Goal: Book appointment/travel/reservation

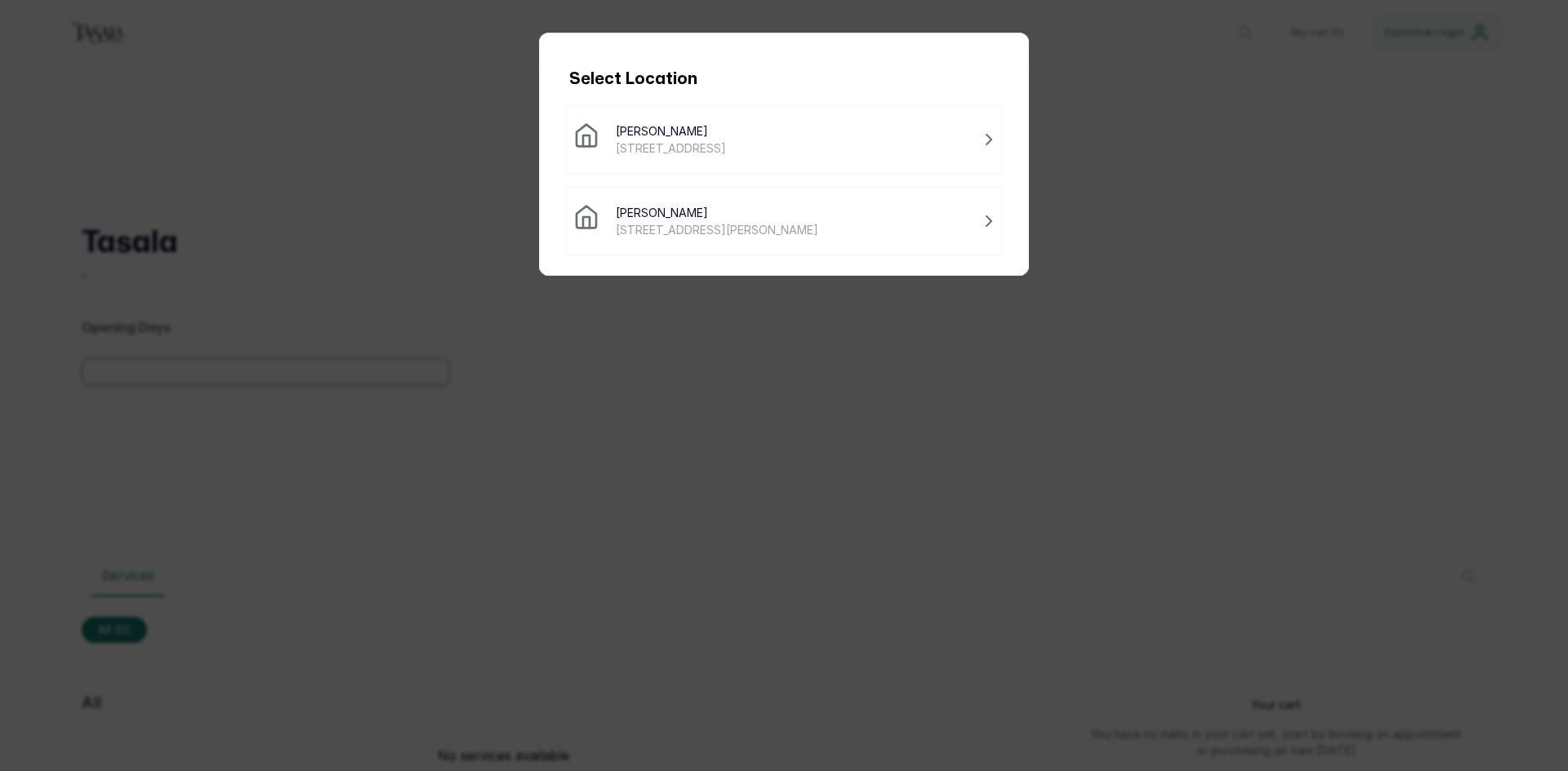
click at [791, 225] on span "[STREET_ADDRESS][PERSON_NAME]" at bounding box center [717, 230] width 202 height 17
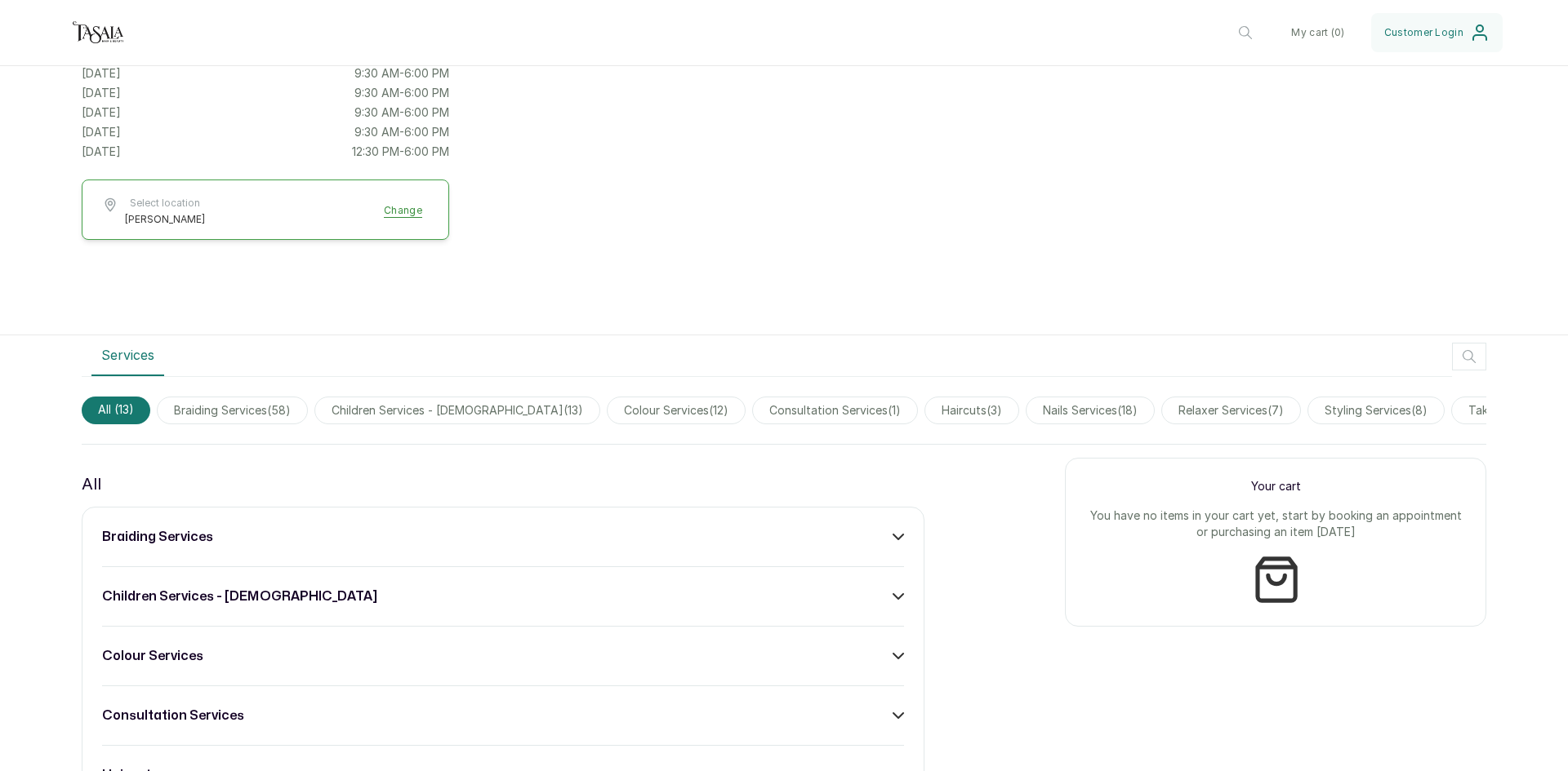
scroll to position [244, 0]
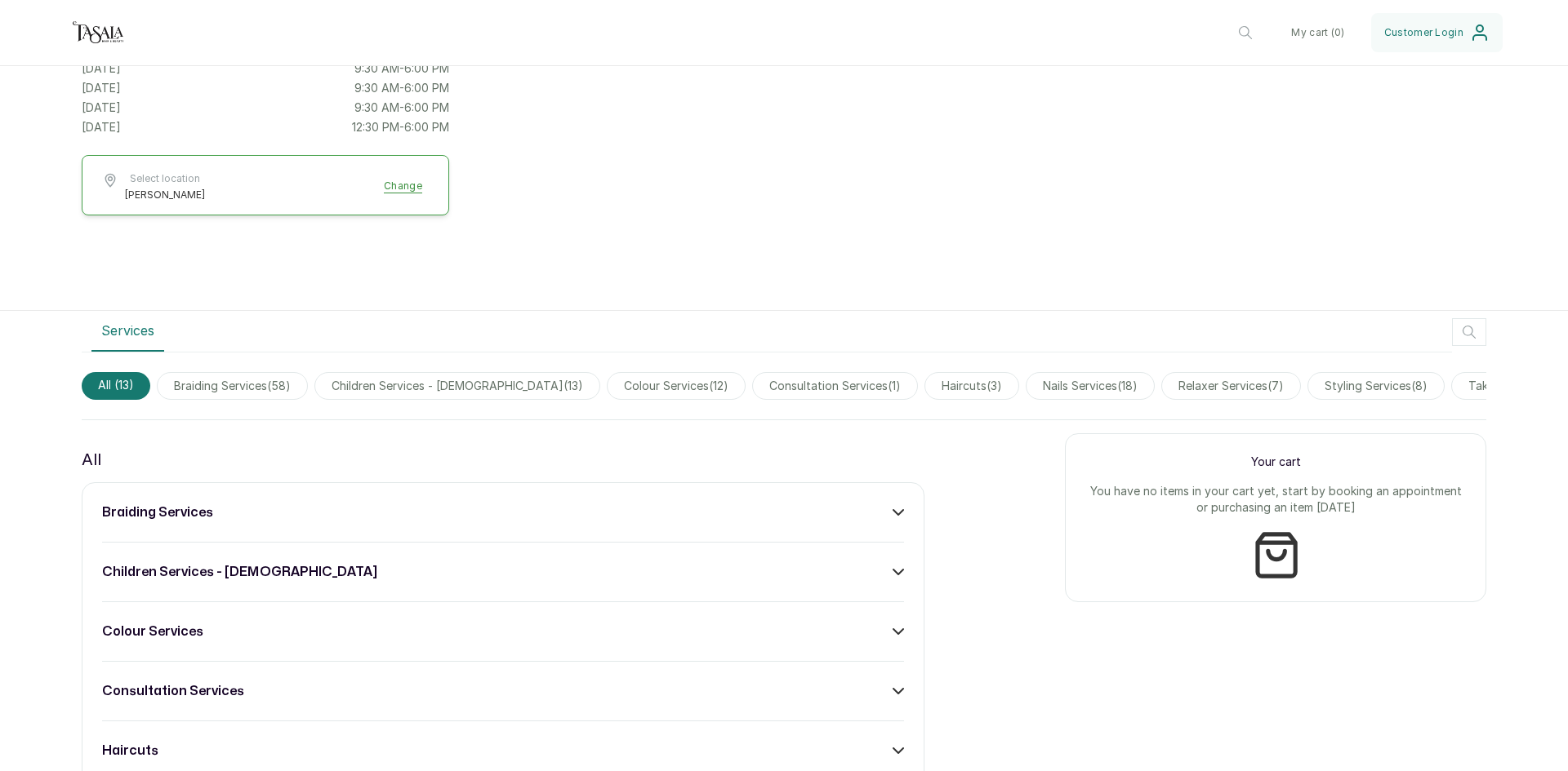
click at [256, 378] on span "braiding services ( 58 )" at bounding box center [232, 386] width 151 height 28
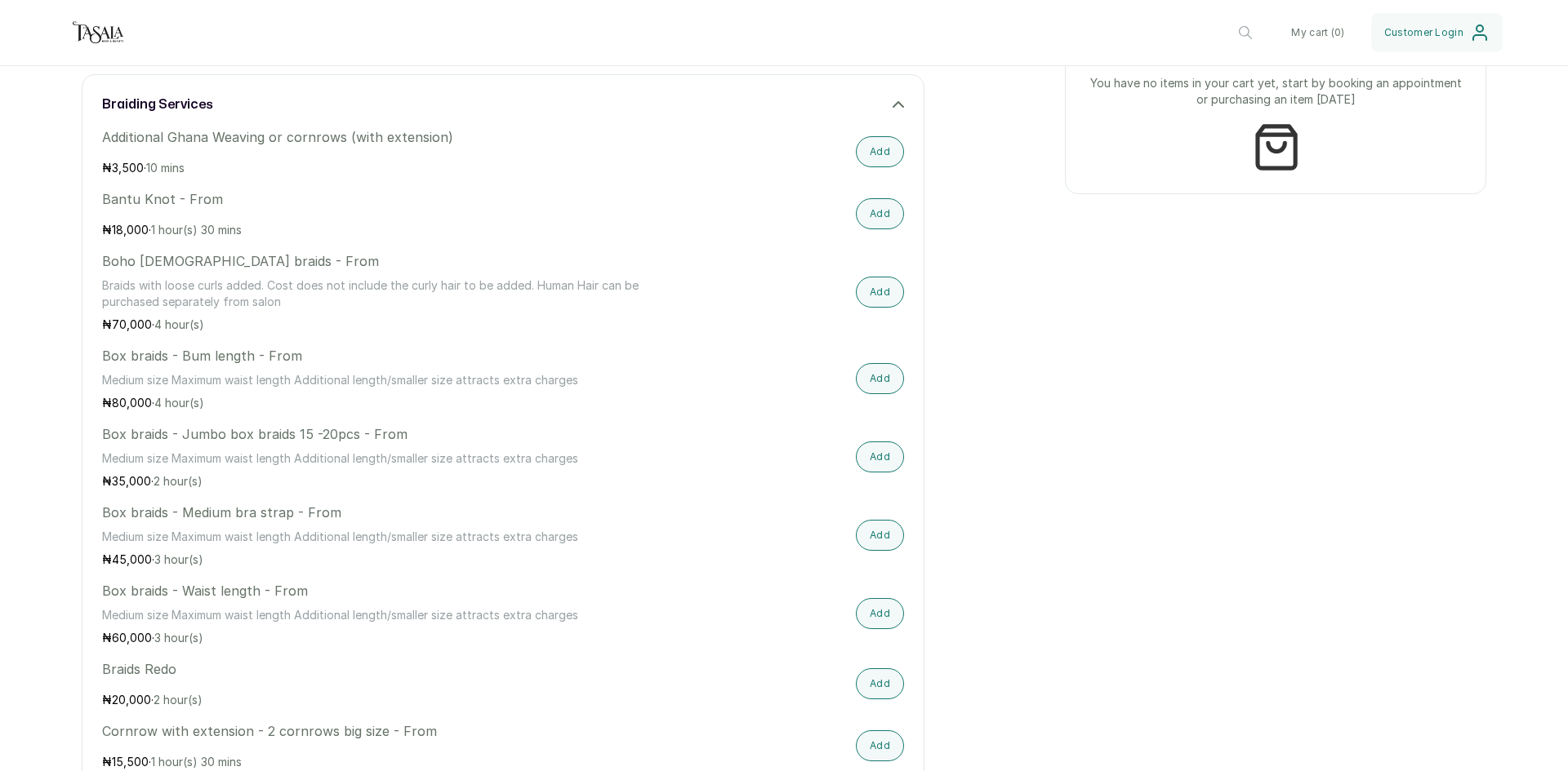
scroll to position [734, 0]
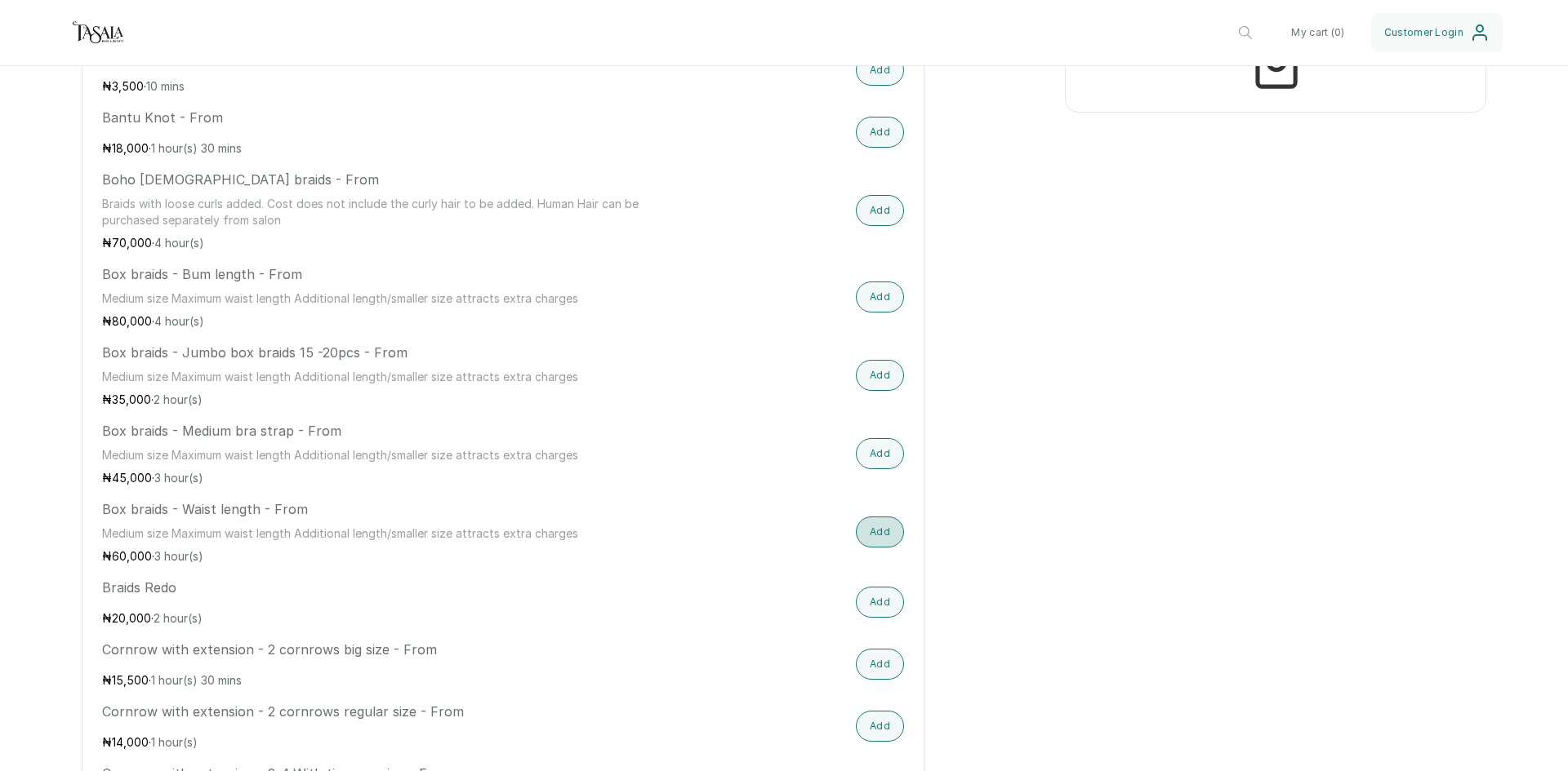
click at [866, 546] on button "Add" at bounding box center [879, 532] width 48 height 31
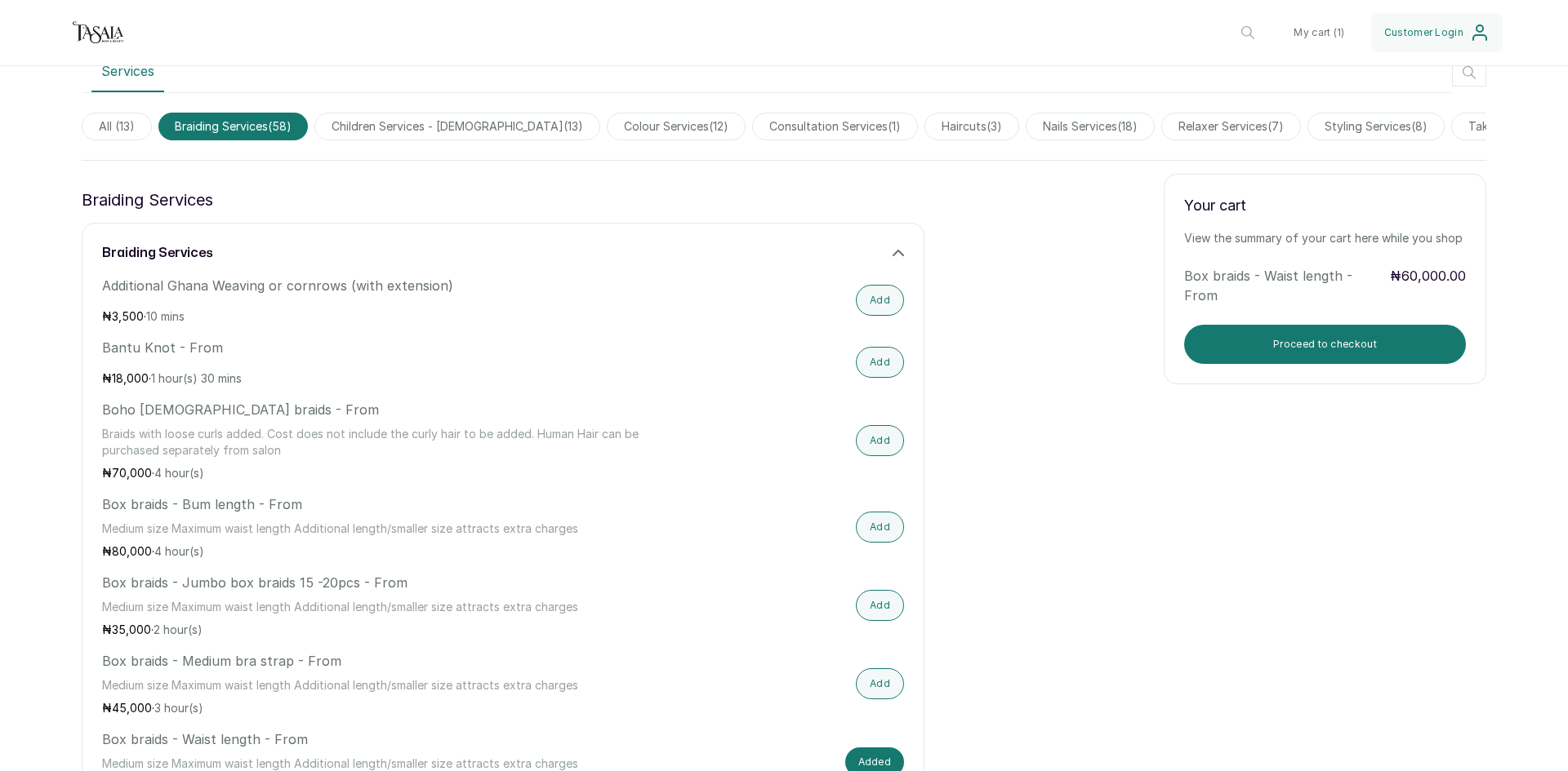
scroll to position [490, 0]
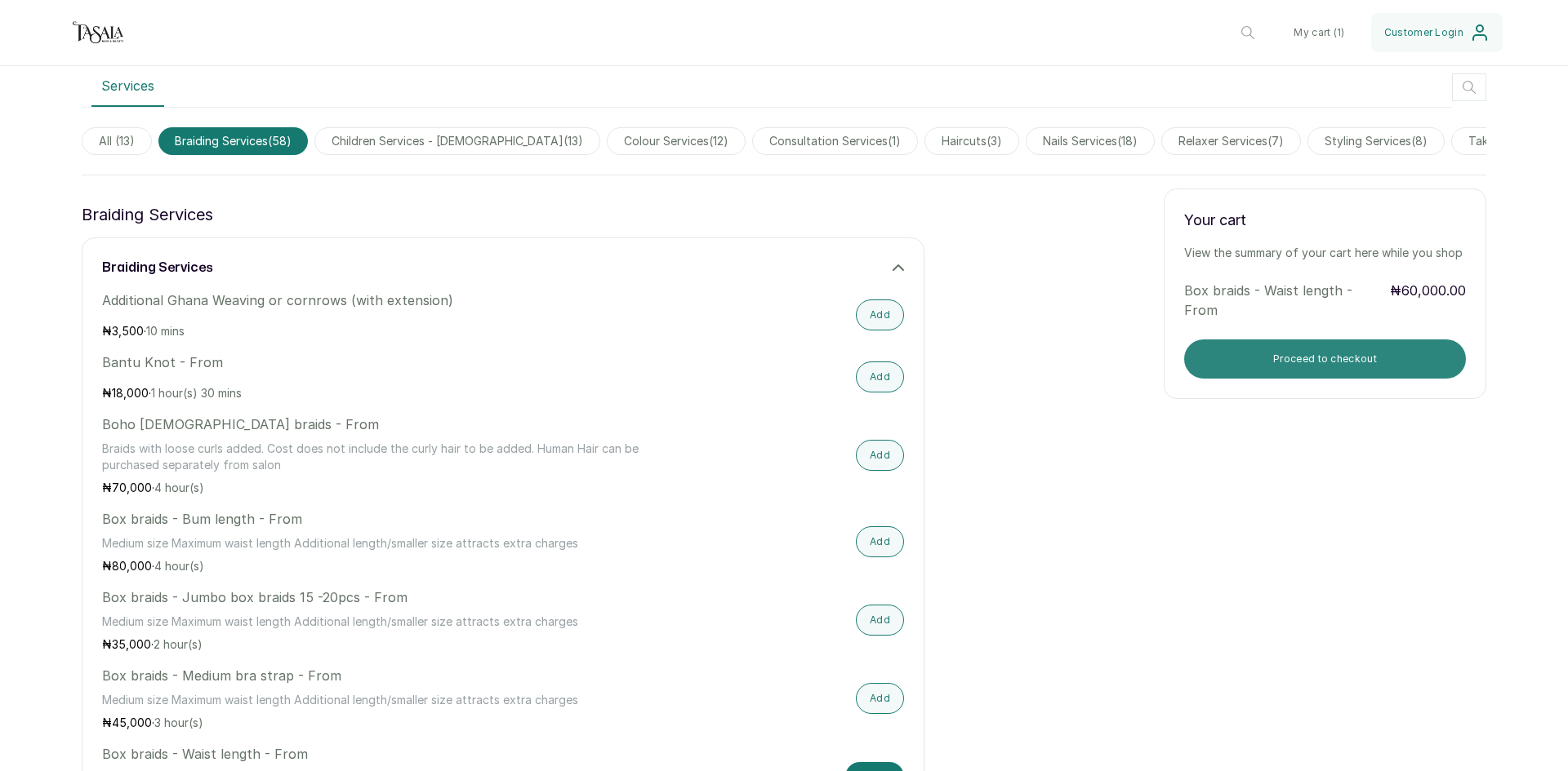
click at [1358, 367] on button "Proceed to checkout" at bounding box center [1324, 359] width 281 height 39
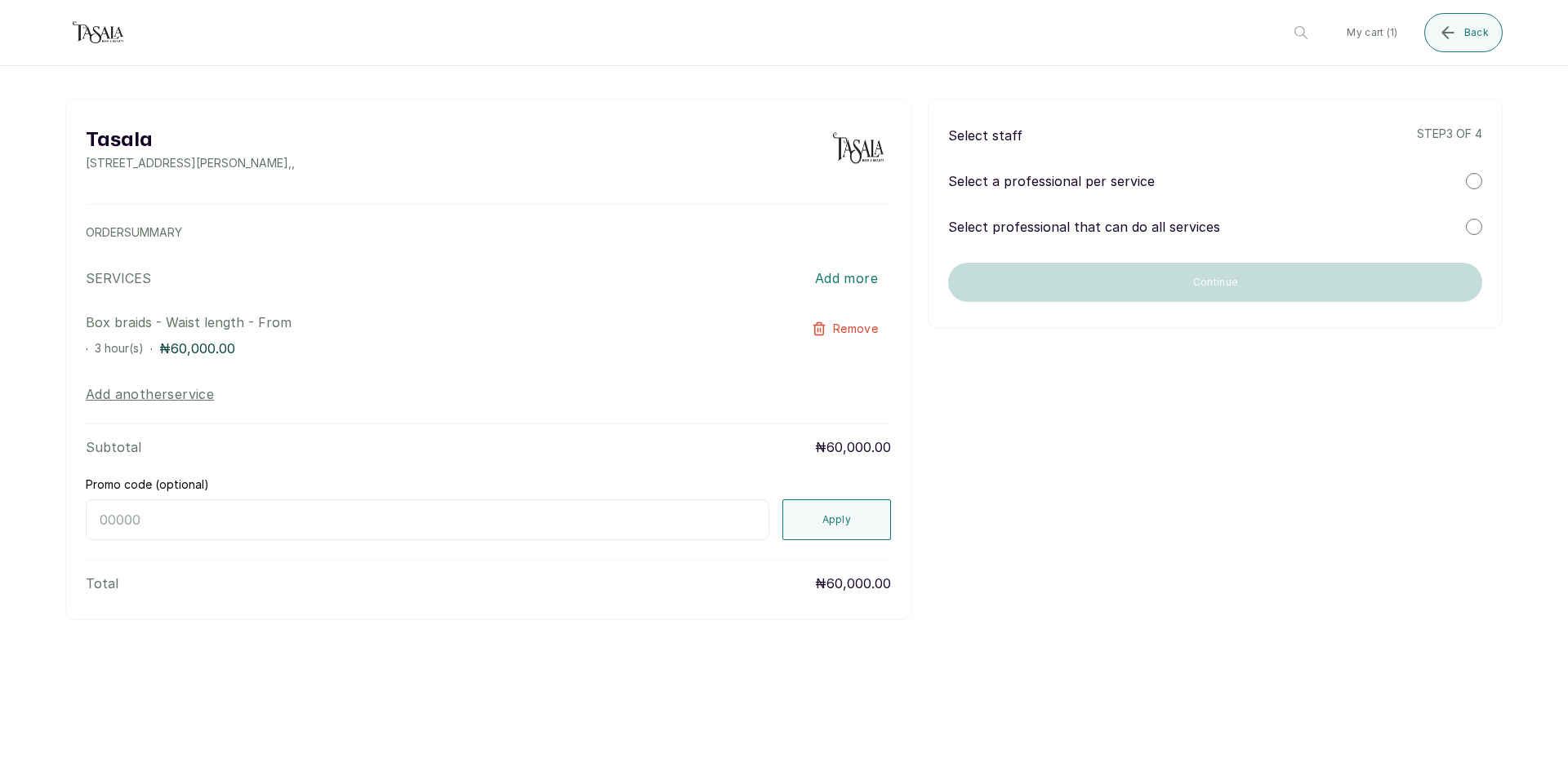
scroll to position [0, 0]
click at [1139, 218] on p "Select professional that can do all services" at bounding box center [1084, 227] width 272 height 19
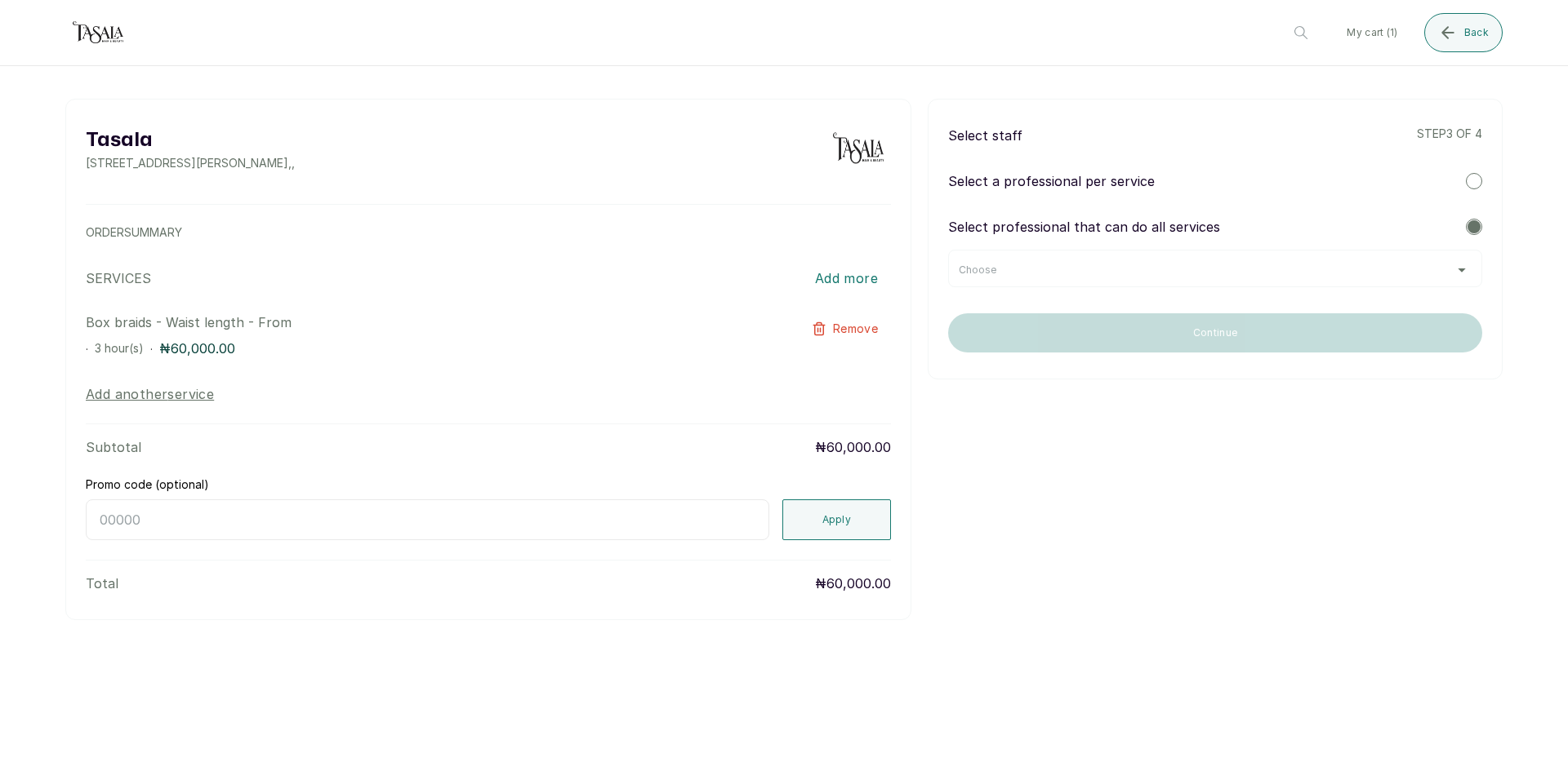
click at [1114, 256] on div "Choose" at bounding box center [1215, 268] width 534 height 38
click at [1260, 274] on div "Choose" at bounding box center [1215, 270] width 512 height 13
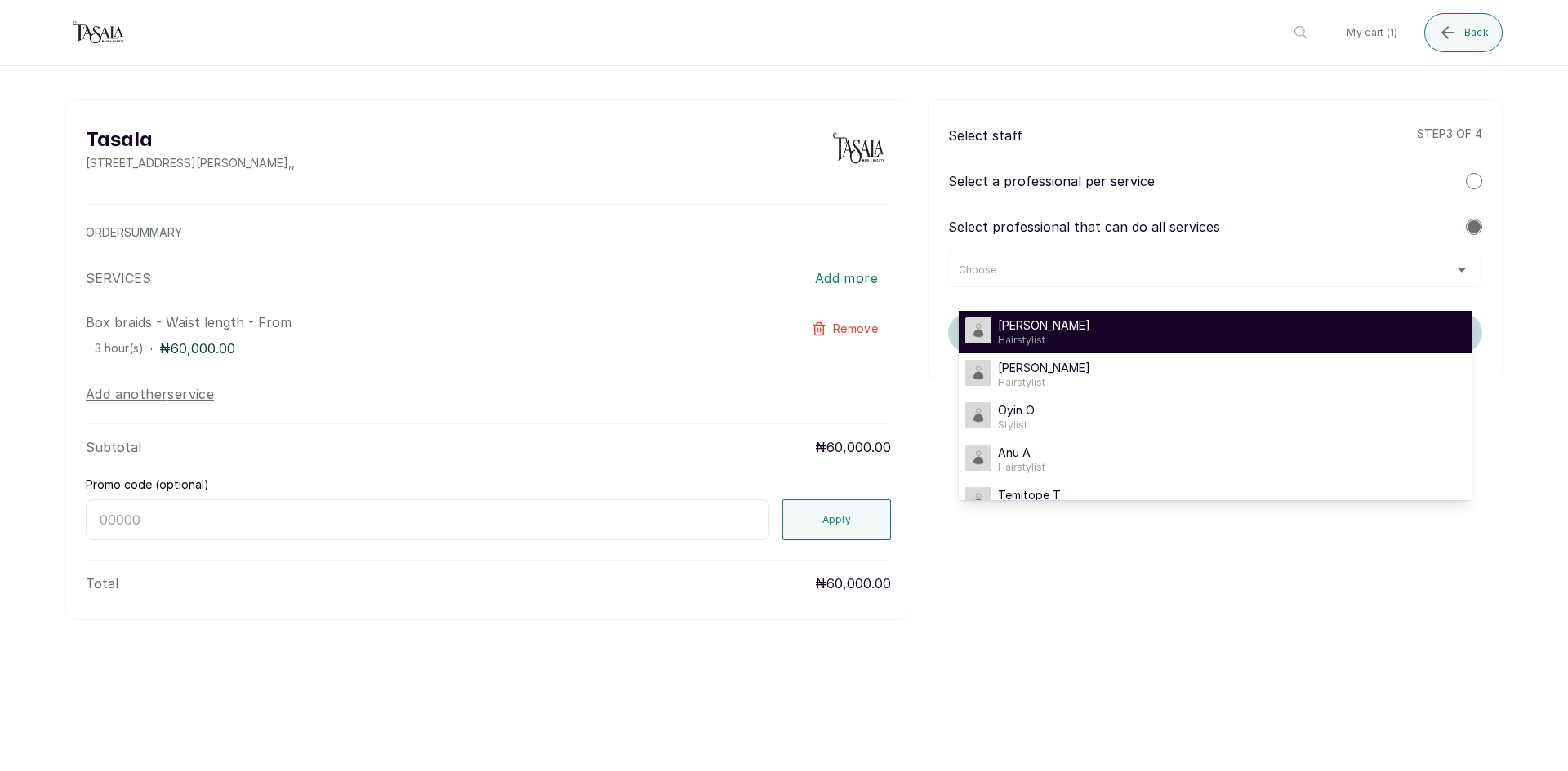
click at [1092, 329] on div "[PERSON_NAME] A Hairstylist" at bounding box center [1215, 332] width 500 height 30
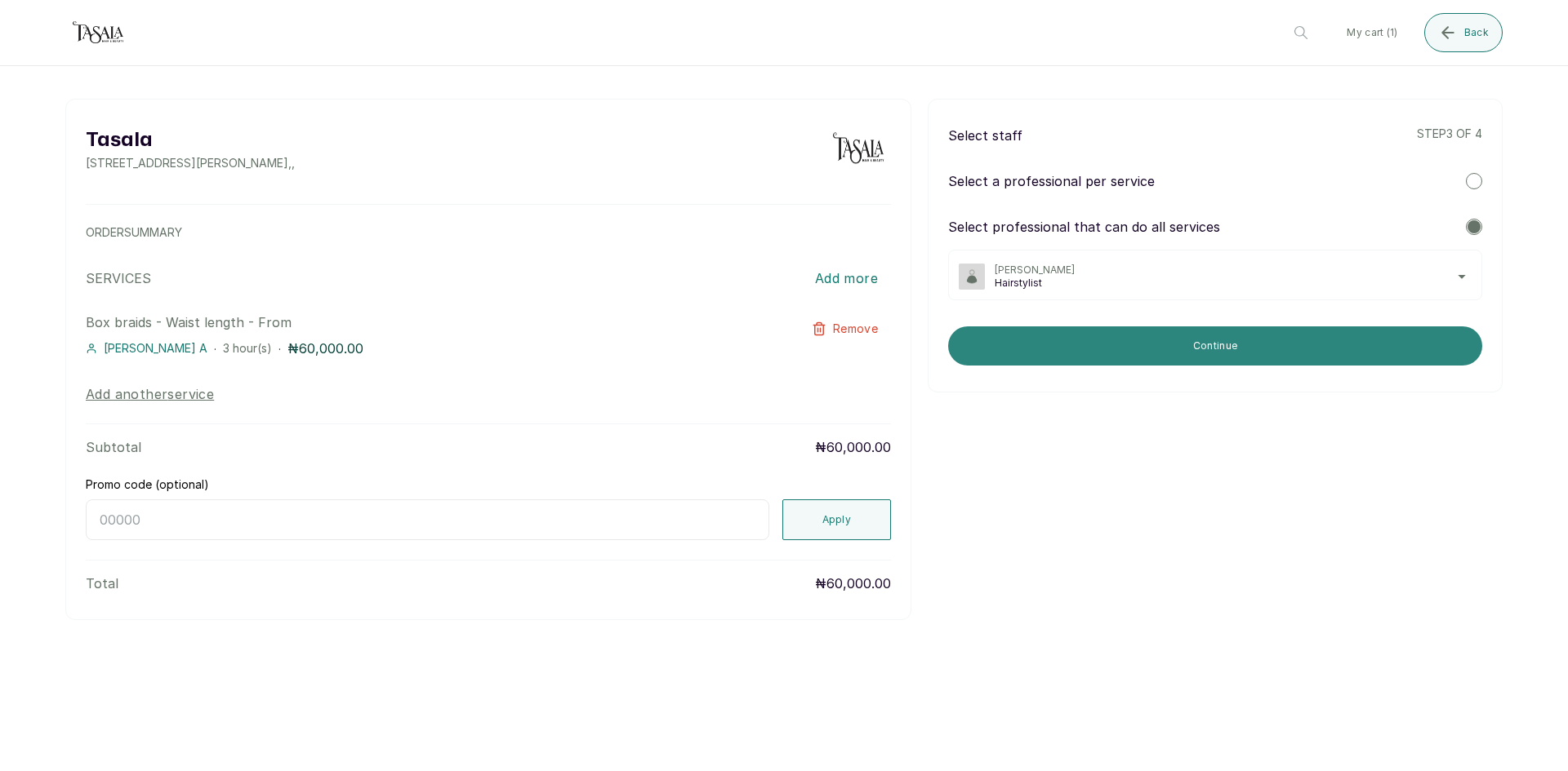
click at [1070, 356] on button "Continue" at bounding box center [1215, 346] width 534 height 39
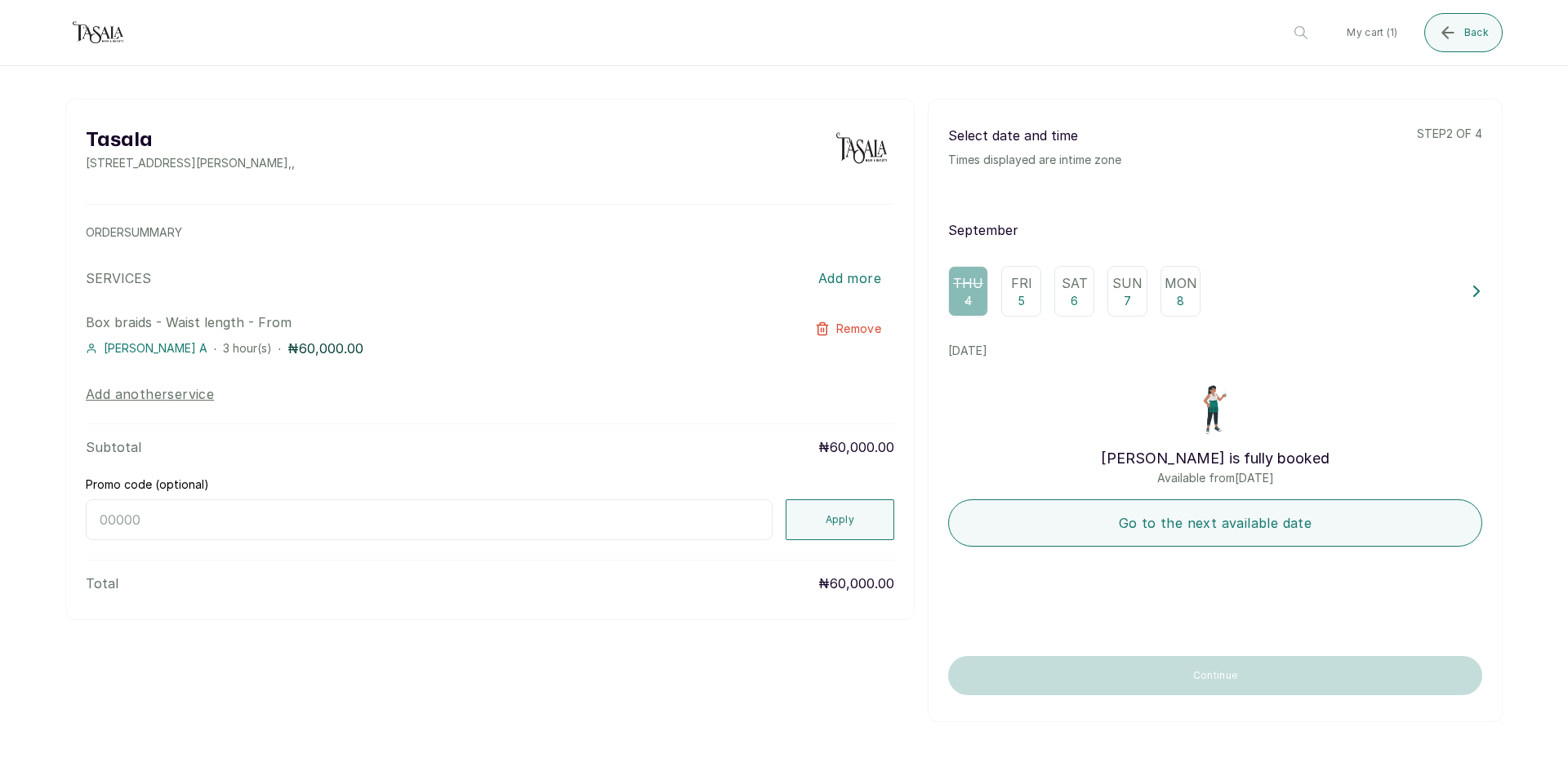
click at [1179, 293] on div "Mon 8" at bounding box center [1181, 291] width 40 height 51
click at [1471, 297] on icon at bounding box center [1477, 292] width 12 height 12
click at [989, 294] on p "9" at bounding box center [993, 300] width 8 height 16
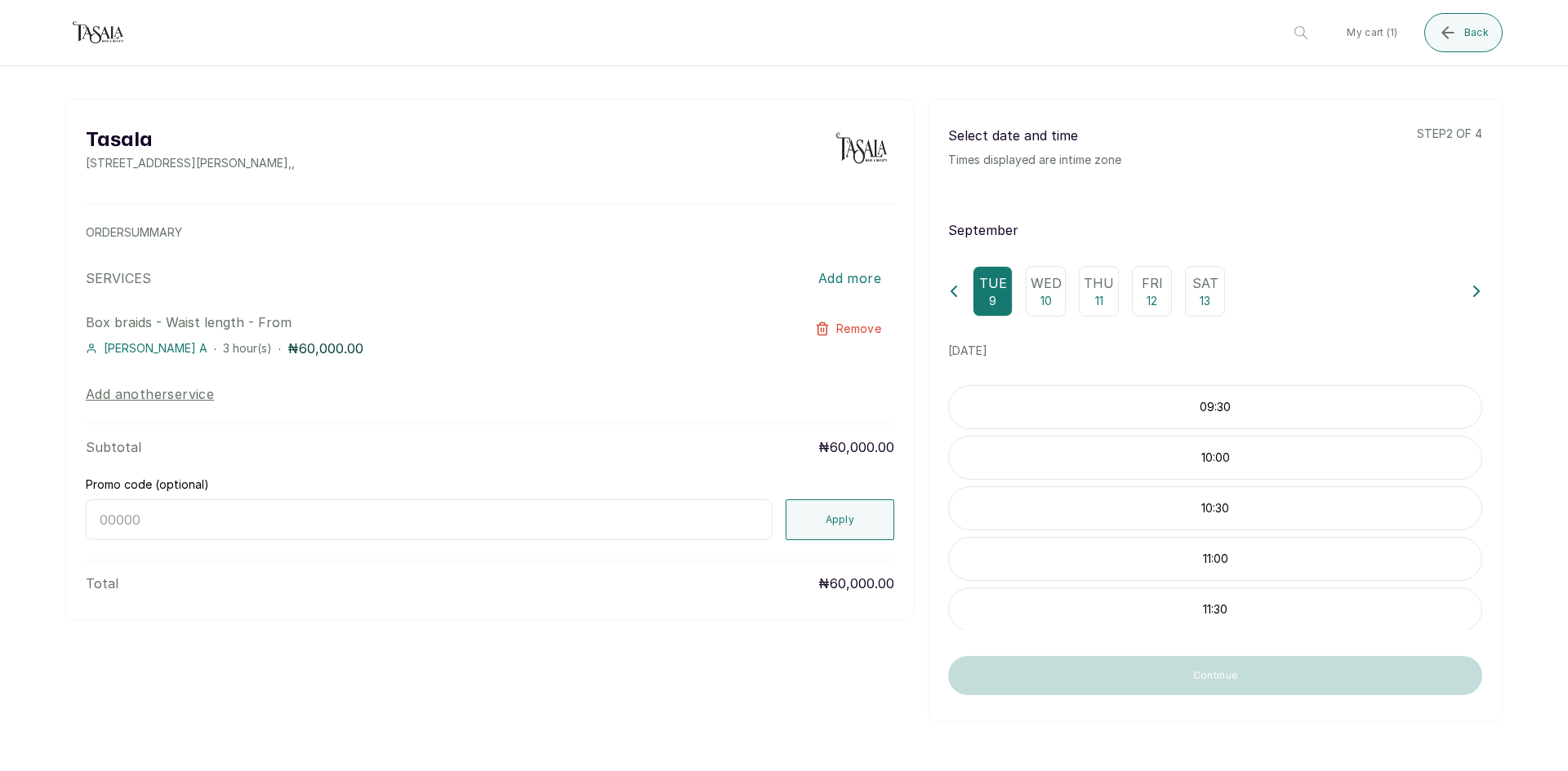
click at [1040, 295] on p "10" at bounding box center [1046, 300] width 12 height 16
click at [1093, 289] on p "Thu" at bounding box center [1098, 283] width 30 height 19
click at [1141, 289] on p "Fri" at bounding box center [1152, 283] width 21 height 19
click at [1199, 294] on p "13" at bounding box center [1204, 300] width 11 height 16
click at [1471, 293] on icon at bounding box center [1477, 292] width 12 height 12
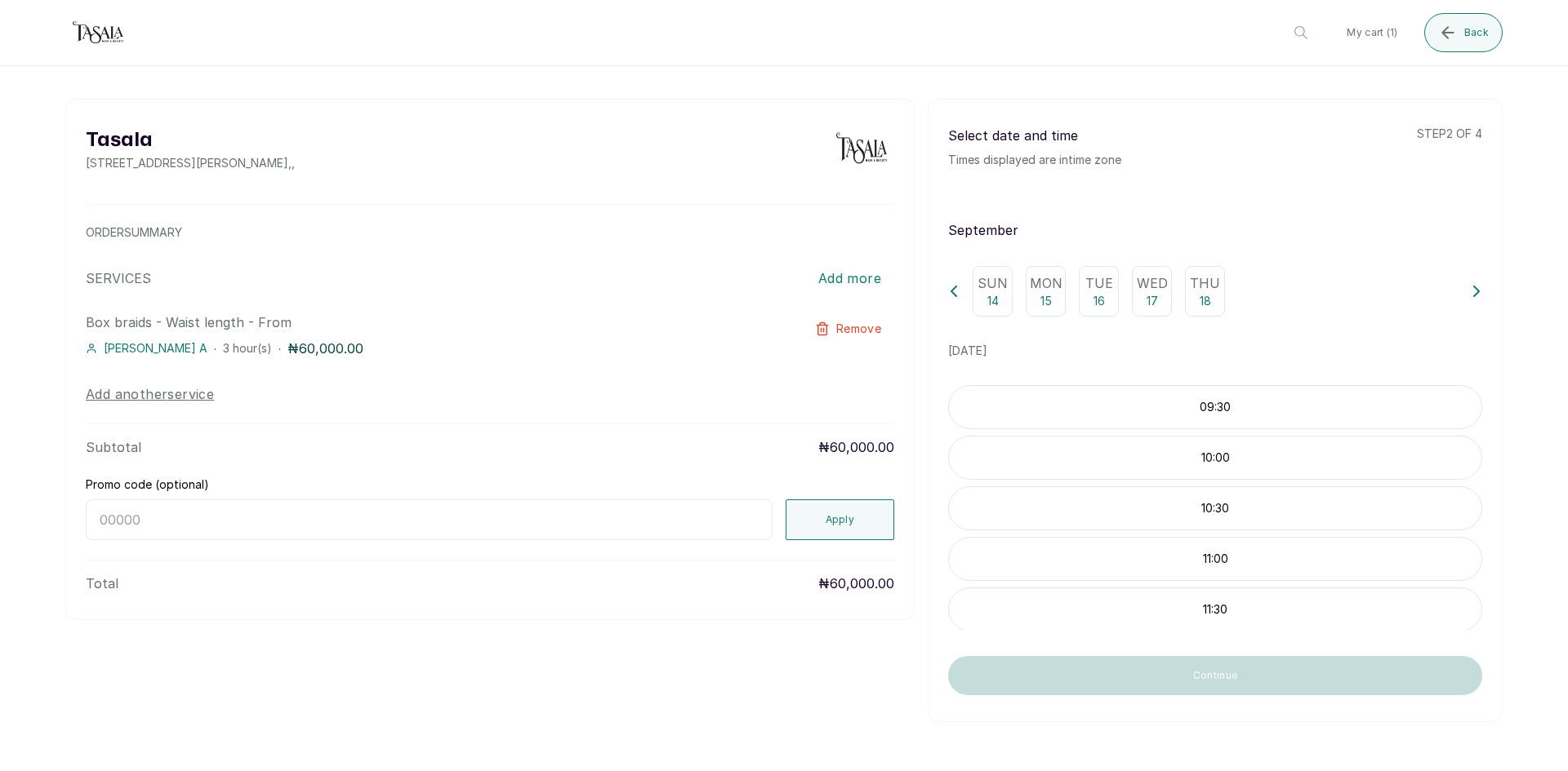
click at [978, 278] on p "Sun" at bounding box center [992, 283] width 30 height 19
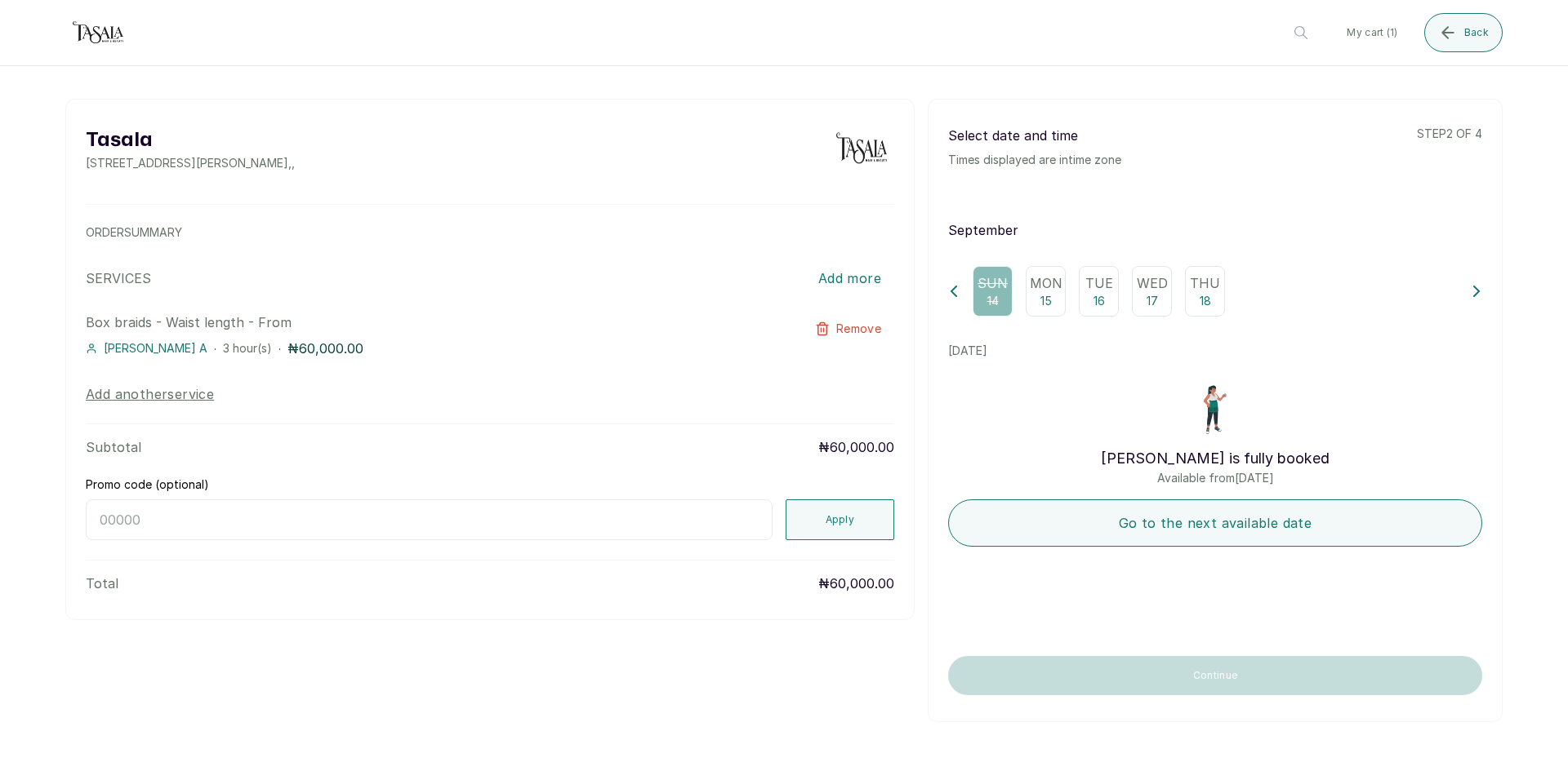
click at [1030, 296] on div "Mon 15" at bounding box center [1046, 291] width 40 height 51
click at [1079, 294] on div "Tue 16" at bounding box center [1099, 291] width 40 height 51
